Goal: Task Accomplishment & Management: Complete application form

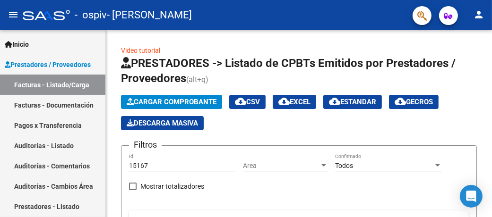
drag, startPoint x: 61, startPoint y: 108, endPoint x: 81, endPoint y: 113, distance: 20.6
click at [61, 108] on link "Facturas - Documentación" at bounding box center [52, 105] width 105 height 20
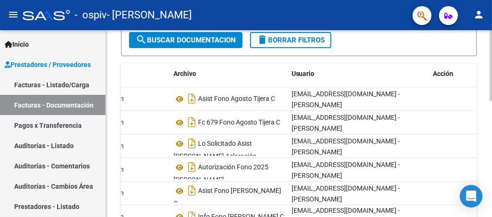
scroll to position [212, 0]
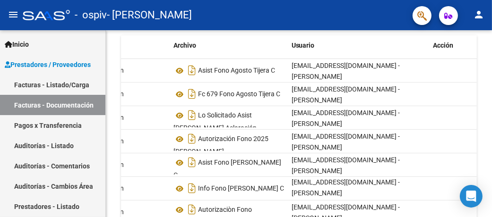
click at [48, 87] on link "Facturas - Listado/Carga" at bounding box center [52, 85] width 105 height 20
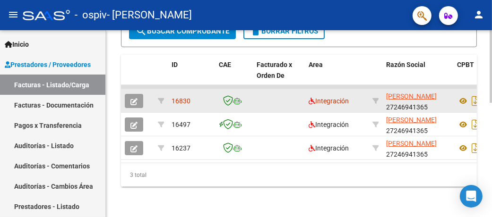
click at [135, 98] on icon "button" at bounding box center [133, 101] width 7 height 7
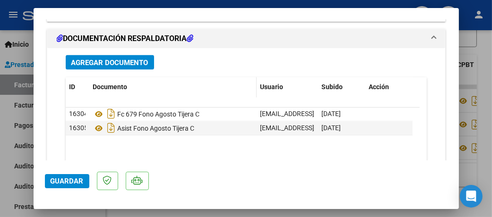
scroll to position [1229, 0]
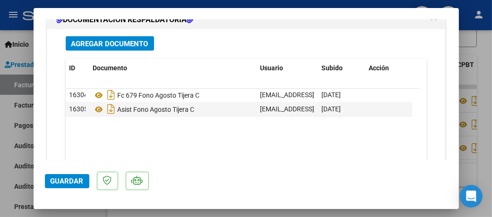
click at [128, 40] on span "Agregar Documento" at bounding box center [109, 44] width 77 height 9
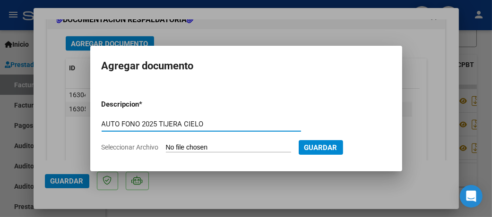
type input "AUTO FONO 2025 TIJERA CIELO"
click at [251, 148] on input "Seleccionar Archivo" at bounding box center [228, 148] width 125 height 9
type input "C:\fakepath\AUTO TIJERA MORENO CIELO FONOAUDIOLOGIA.pdf"
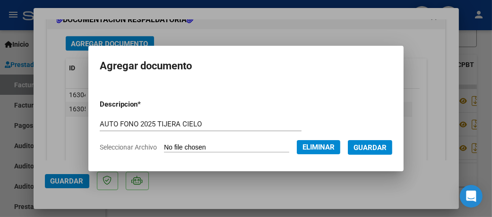
click at [379, 148] on span "Guardar" at bounding box center [370, 148] width 33 height 9
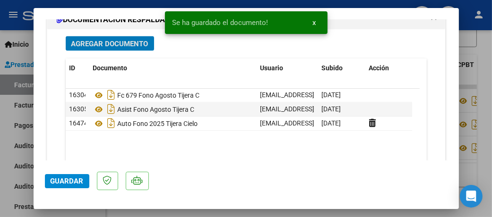
click at [60, 181] on span "Guardar" at bounding box center [67, 181] width 33 height 9
click at [484, 41] on div at bounding box center [246, 108] width 492 height 217
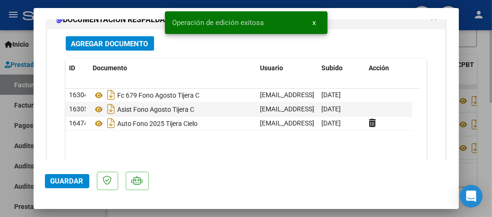
type input "$ 0,00"
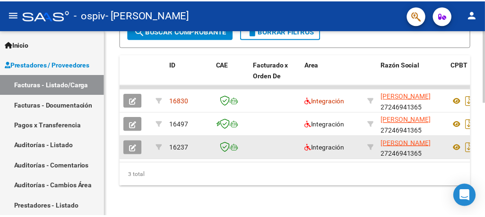
scroll to position [0, 0]
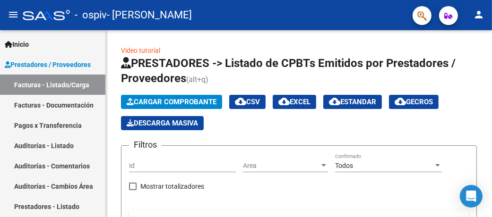
click at [483, 16] on mat-icon "person" at bounding box center [478, 14] width 11 height 11
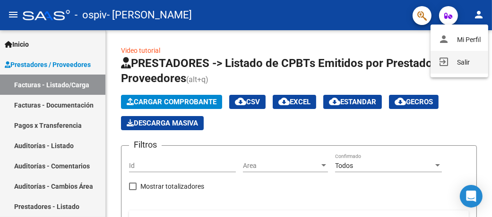
click at [467, 61] on button "exit_to_app Salir" at bounding box center [460, 62] width 58 height 23
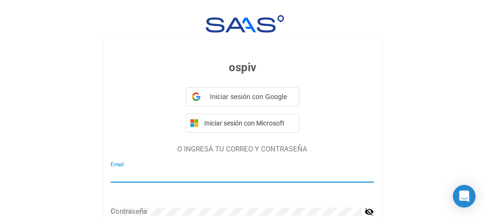
type input "rodriguez_edithb@yahoo.com.ar"
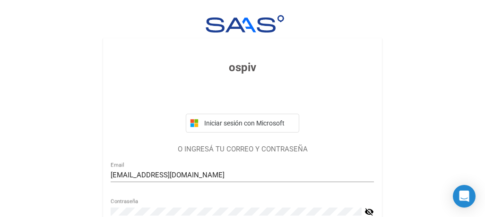
scroll to position [95, 0]
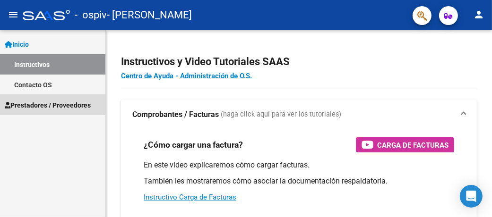
click at [30, 103] on span "Prestadores / Proveedores" at bounding box center [48, 105] width 86 height 10
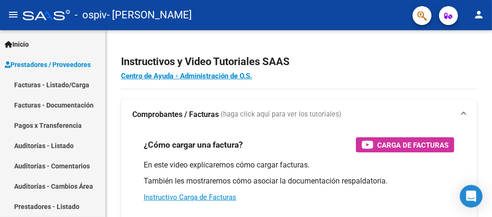
click at [56, 99] on link "Facturas - Documentación" at bounding box center [52, 105] width 105 height 20
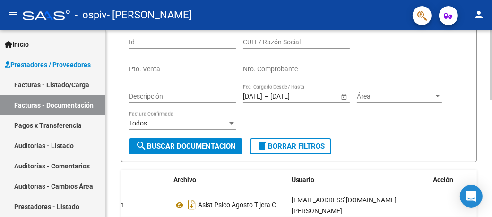
scroll to position [31, 0]
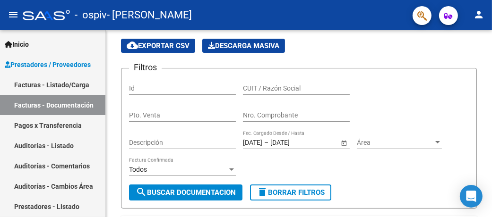
click at [40, 86] on link "Facturas - Listado/Carga" at bounding box center [52, 85] width 105 height 20
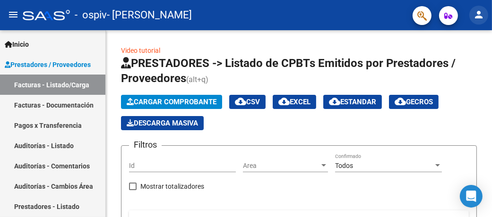
click at [479, 16] on mat-icon "person" at bounding box center [478, 14] width 11 height 11
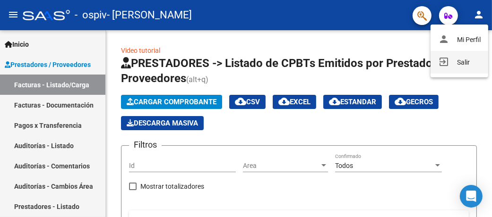
click at [467, 68] on button "exit_to_app Salir" at bounding box center [460, 62] width 58 height 23
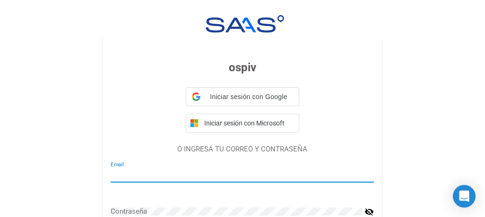
type input "[EMAIL_ADDRESS][DOMAIN_NAME]"
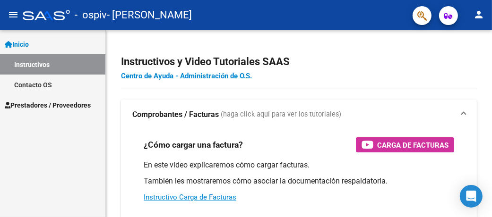
click at [44, 105] on span "Prestadores / Proveedores" at bounding box center [48, 105] width 86 height 10
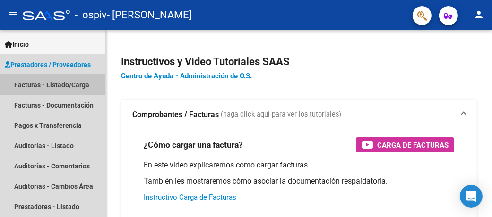
click at [68, 84] on link "Facturas - Listado/Carga" at bounding box center [52, 85] width 105 height 20
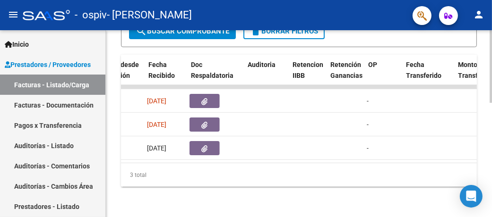
scroll to position [0, 550]
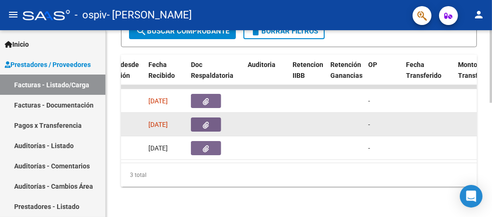
click at [206, 122] on icon "button" at bounding box center [206, 125] width 6 height 7
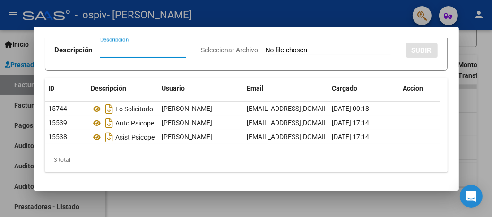
scroll to position [69, 0]
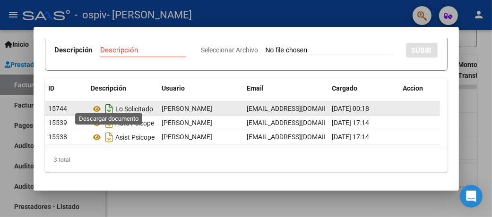
click at [108, 103] on icon "Descargar documento" at bounding box center [109, 109] width 12 height 15
click at [484, 83] on div at bounding box center [246, 108] width 492 height 217
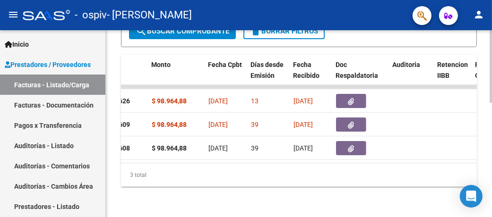
scroll to position [0, 0]
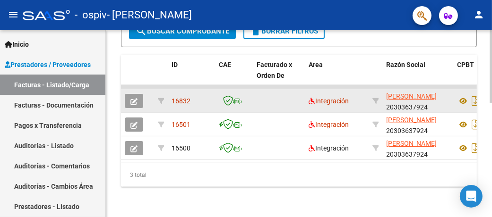
click at [129, 94] on button "button" at bounding box center [134, 101] width 18 height 14
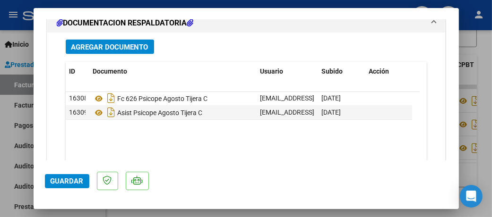
scroll to position [1229, 0]
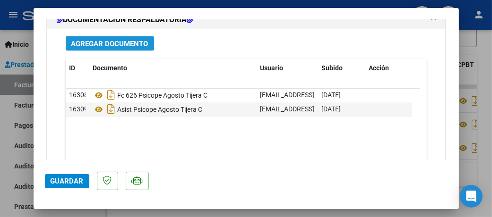
click at [102, 40] on span "Agregar Documento" at bounding box center [109, 44] width 77 height 9
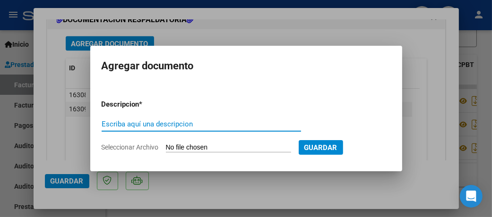
click at [161, 121] on input "Escriba aquí una descripcion" at bounding box center [201, 124] width 199 height 9
type input "AUTO PSICOPE 2025 TIJERA CIELO"
click at [239, 149] on input "Seleccionar Archivo" at bounding box center [228, 148] width 125 height 9
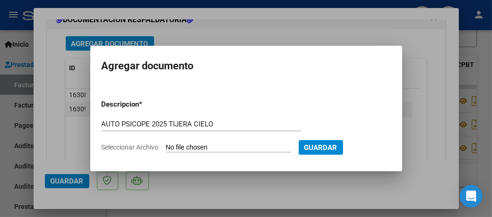
type input "C:\fakepath\AUTO TIJERA PORENO CIELO PSICOPE.pdf"
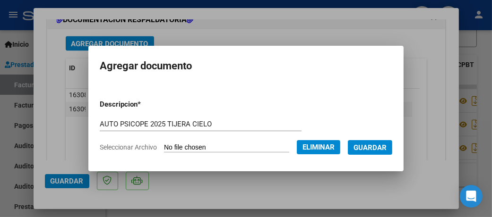
click at [380, 142] on button "Guardar" at bounding box center [370, 147] width 44 height 15
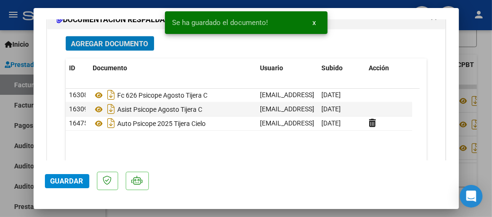
click at [484, 20] on div at bounding box center [246, 108] width 492 height 217
type input "$ 0,00"
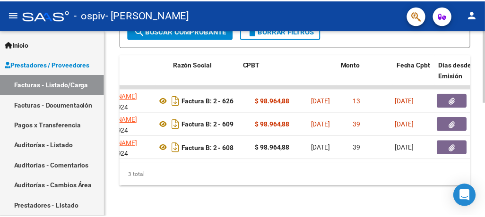
scroll to position [0, 0]
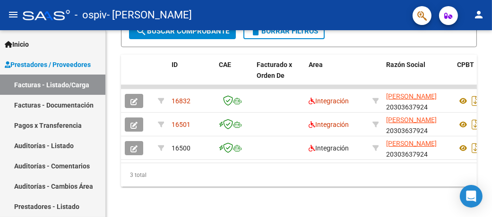
click at [56, 88] on link "Facturas - Listado/Carga" at bounding box center [52, 85] width 105 height 20
click at [481, 17] on mat-icon "person" at bounding box center [478, 14] width 11 height 11
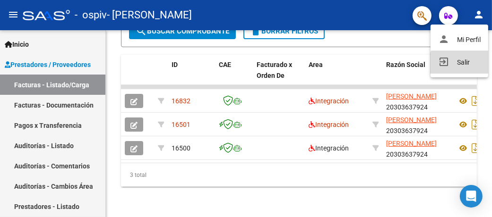
click at [465, 64] on button "exit_to_app Salir" at bounding box center [460, 62] width 58 height 23
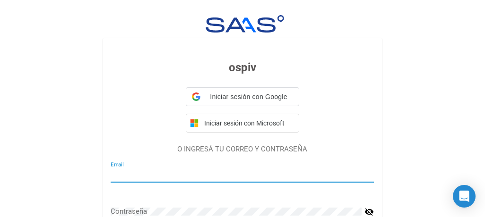
type input "maurisava@hotmail.com"
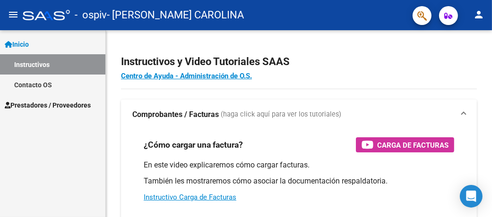
click at [58, 105] on span "Prestadores / Proveedores" at bounding box center [48, 105] width 86 height 10
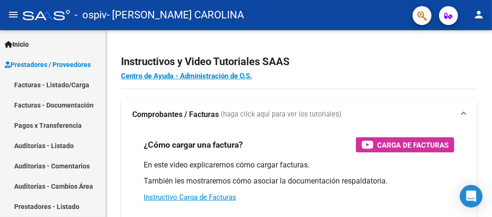
click at [52, 86] on link "Facturas - Listado/Carga" at bounding box center [52, 85] width 105 height 20
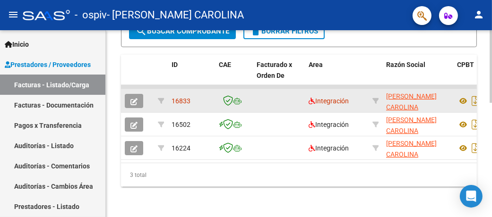
click at [134, 98] on icon "button" at bounding box center [133, 101] width 7 height 7
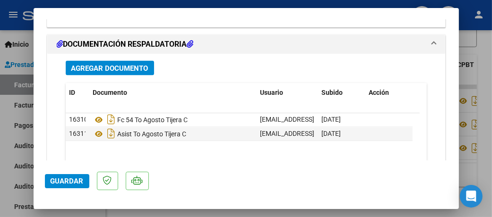
scroll to position [1229, 0]
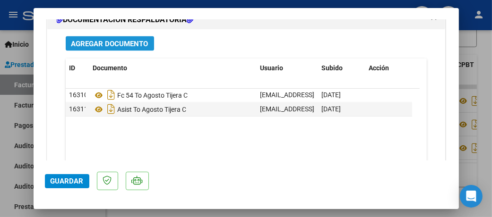
click at [112, 40] on span "Agregar Documento" at bounding box center [109, 44] width 77 height 9
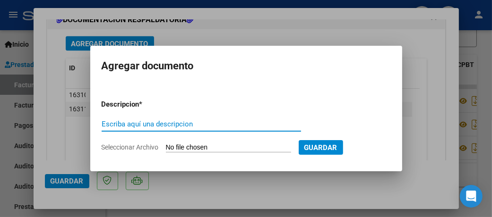
click at [166, 126] on input "Escriba aquí una descripcion" at bounding box center [201, 124] width 199 height 9
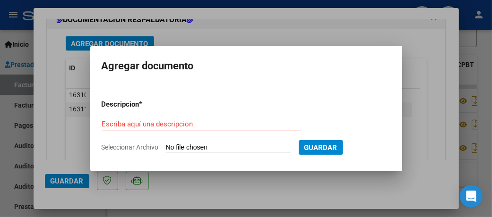
click at [198, 142] on form "Descripcion * Escriba aquí una descripcion Seleccionar Archivo Guardar" at bounding box center [246, 126] width 289 height 68
click at [203, 150] on input "Seleccionar Archivo" at bounding box center [228, 148] width 125 height 9
type input "C:\fakepath\AUTO TIJERA MORENO CIELO TO.pdf"
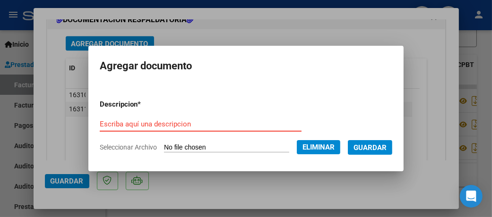
click at [168, 122] on input "Escriba aquí una descripcion" at bounding box center [201, 124] width 202 height 9
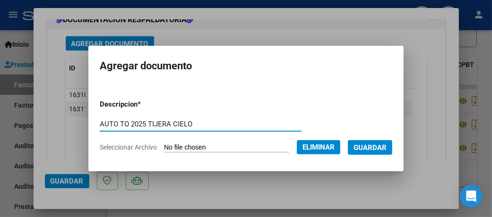
type input "AUTO TO 2025 TIJERA CIELO"
click at [373, 146] on span "Guardar" at bounding box center [370, 148] width 33 height 9
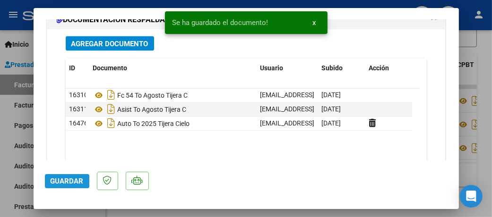
click at [62, 183] on span "Guardar" at bounding box center [67, 181] width 33 height 9
click at [67, 180] on span "Guardar" at bounding box center [67, 181] width 33 height 9
click at [313, 23] on span "x" at bounding box center [314, 22] width 3 height 9
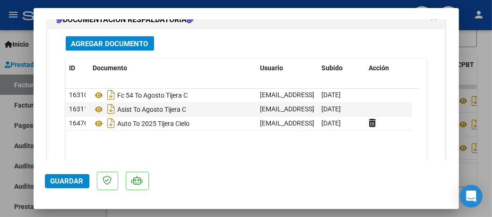
click at [489, 44] on div at bounding box center [246, 108] width 492 height 217
type input "$ 0,00"
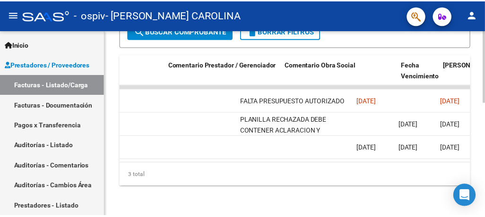
scroll to position [0, 0]
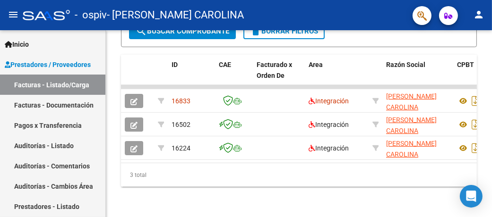
click at [476, 16] on mat-icon "person" at bounding box center [478, 14] width 11 height 11
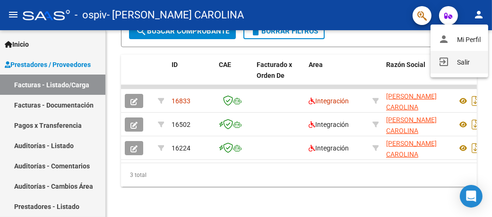
click at [469, 64] on button "exit_to_app Salir" at bounding box center [460, 62] width 58 height 23
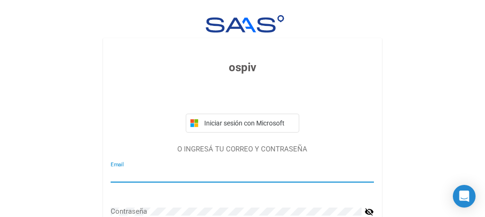
type input "todaianaval@gmail.com"
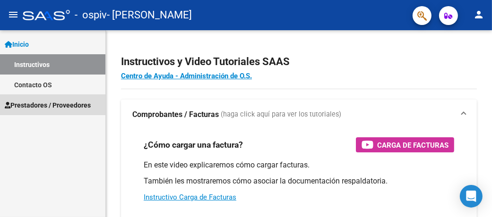
click at [55, 107] on span "Prestadores / Proveedores" at bounding box center [48, 105] width 86 height 10
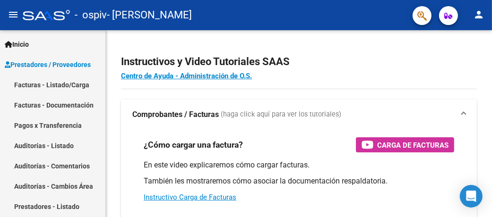
click at [58, 85] on link "Facturas - Listado/Carga" at bounding box center [52, 85] width 105 height 20
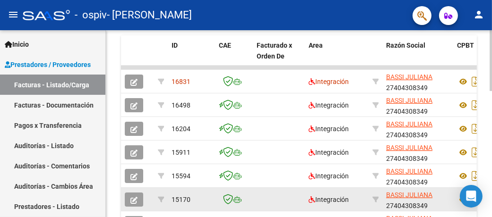
scroll to position [295, 0]
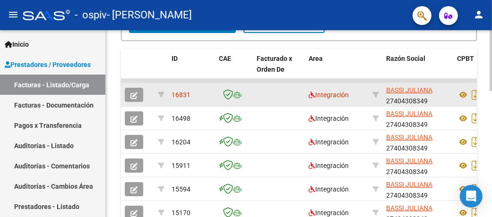
click at [133, 95] on icon "button" at bounding box center [133, 95] width 7 height 7
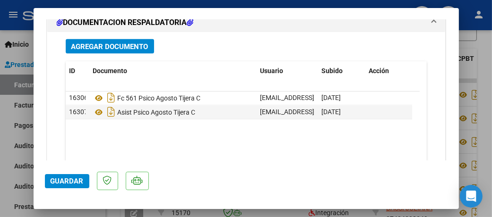
scroll to position [1229, 0]
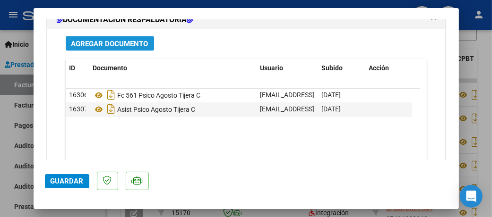
click at [100, 40] on span "Agregar Documento" at bounding box center [109, 44] width 77 height 9
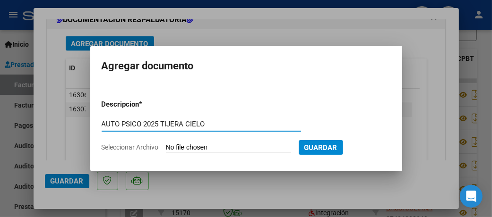
type input "AUTO PSICO 2025 TIJERA CIELO"
click at [245, 144] on input "Seleccionar Archivo" at bounding box center [228, 148] width 125 height 9
type input "C:\fakepath\Presupuesto Psico APROBADO 2025.pdf"
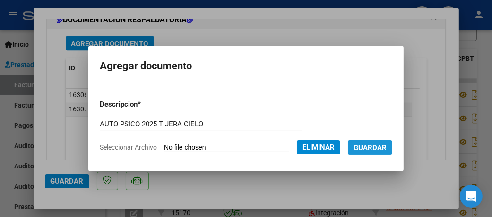
click at [375, 149] on span "Guardar" at bounding box center [370, 148] width 33 height 9
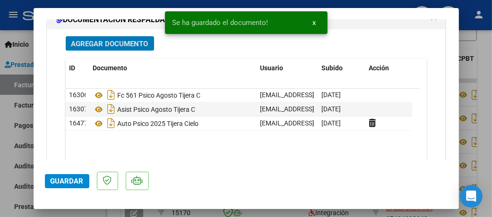
click at [68, 181] on span "Guardar" at bounding box center [67, 181] width 33 height 9
click at [466, 9] on div at bounding box center [246, 108] width 492 height 217
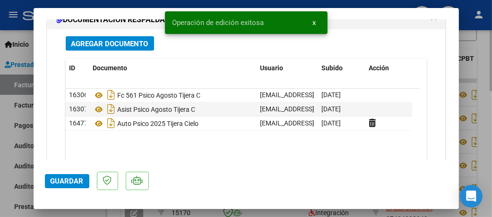
type input "$ 0,00"
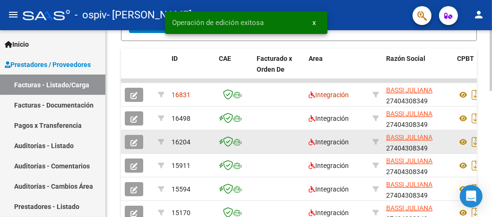
scroll to position [389, 0]
